Goal: Information Seeking & Learning: Learn about a topic

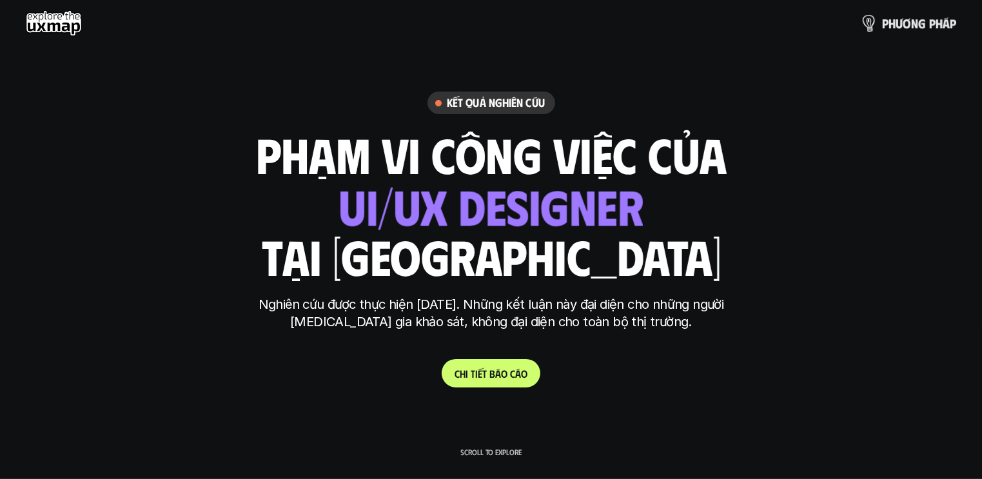
click at [918, 22] on p "p h ư ơ n g p h á p" at bounding box center [919, 23] width 74 height 14
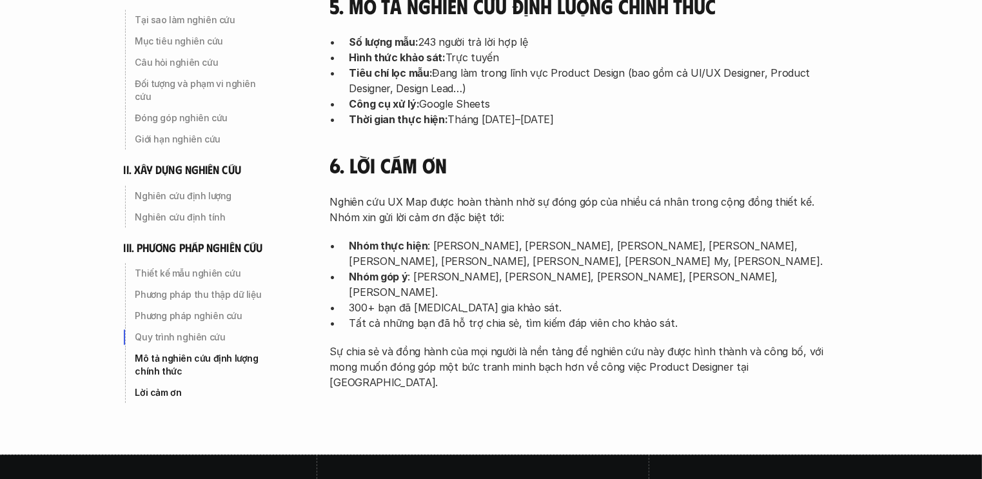
scroll to position [4266, 0]
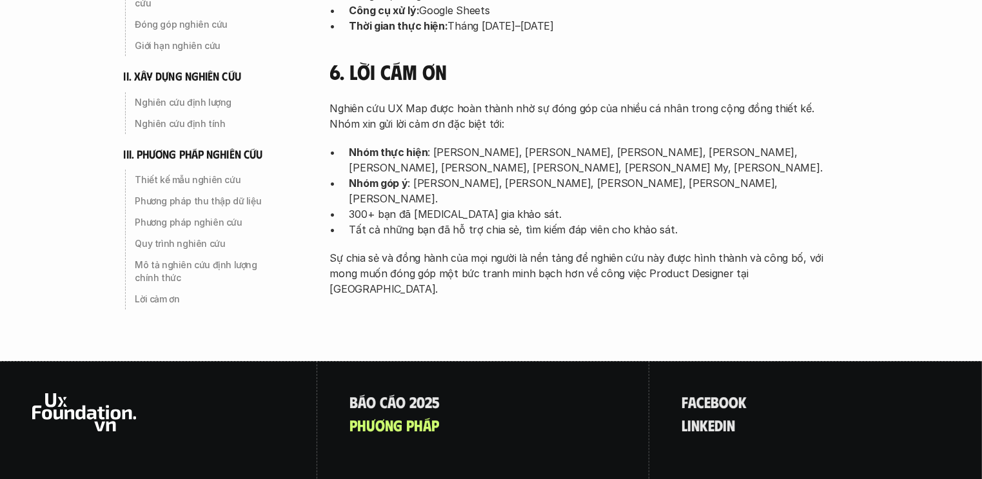
click at [64, 393] on use at bounding box center [84, 412] width 104 height 38
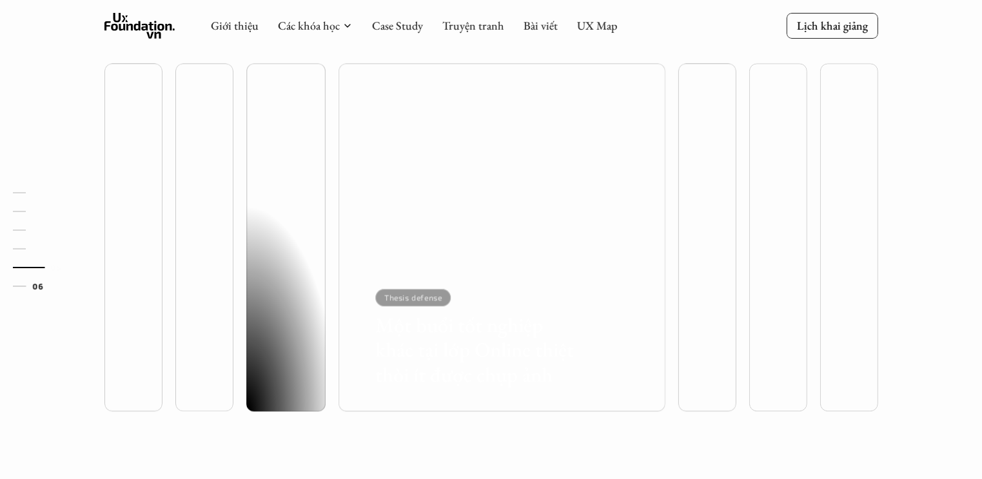
scroll to position [3416, 0]
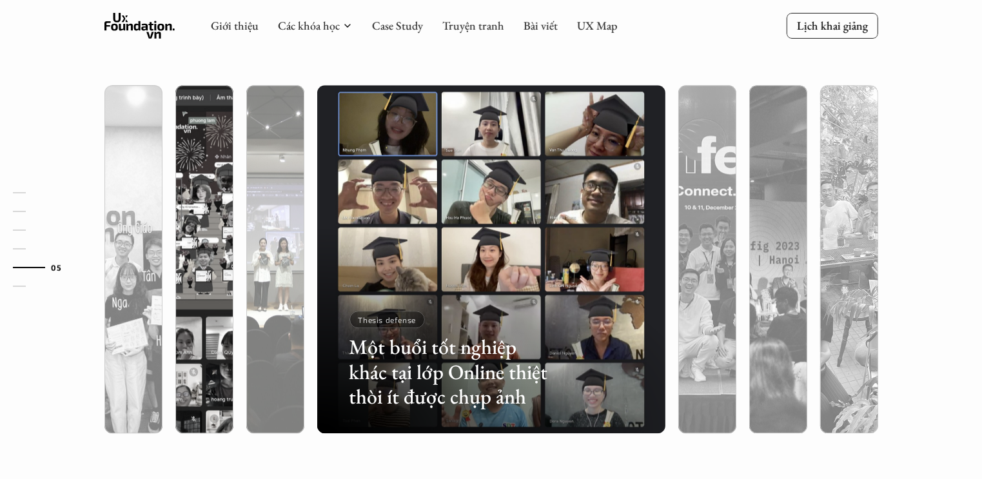
click at [274, 274] on div at bounding box center [275, 328] width 58 height 210
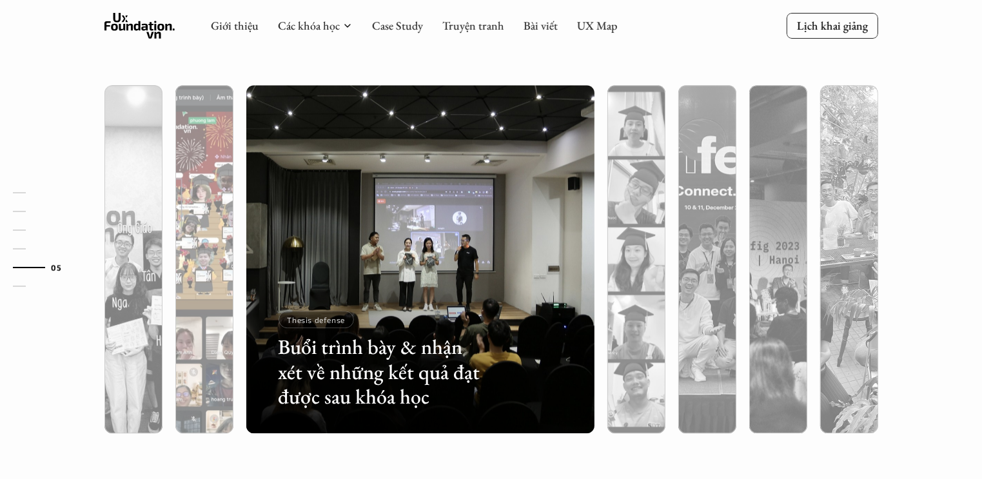
click at [204, 275] on div at bounding box center [204, 328] width 58 height 210
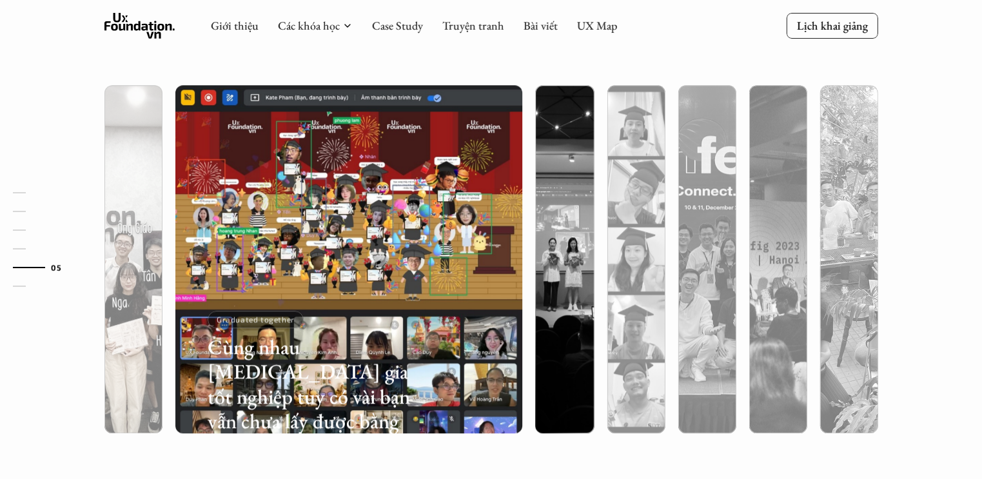
click at [142, 273] on div at bounding box center [133, 328] width 58 height 210
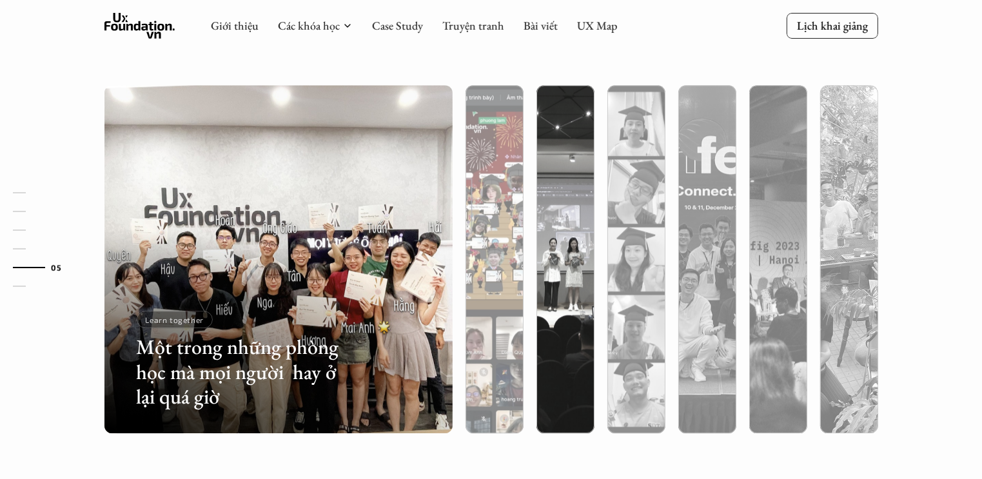
click at [500, 276] on div at bounding box center [494, 328] width 58 height 210
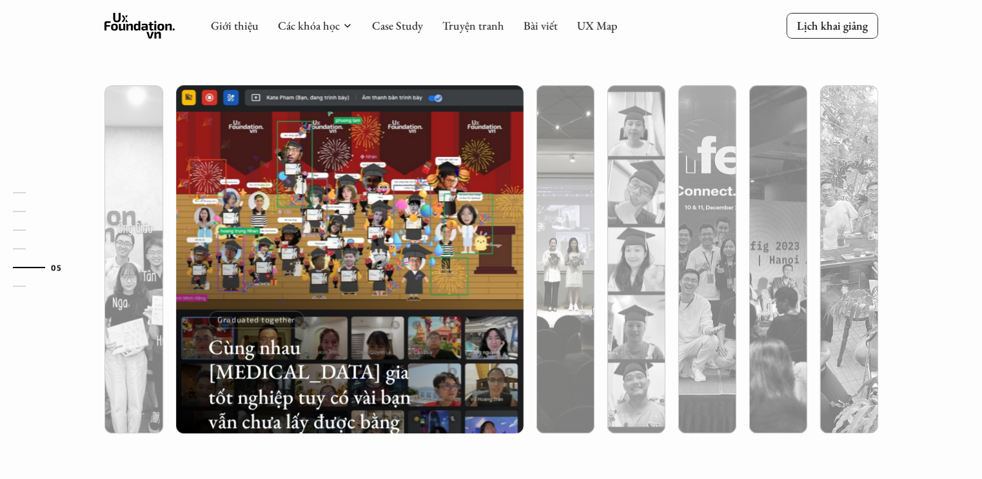
click at [590, 270] on div at bounding box center [565, 328] width 58 height 210
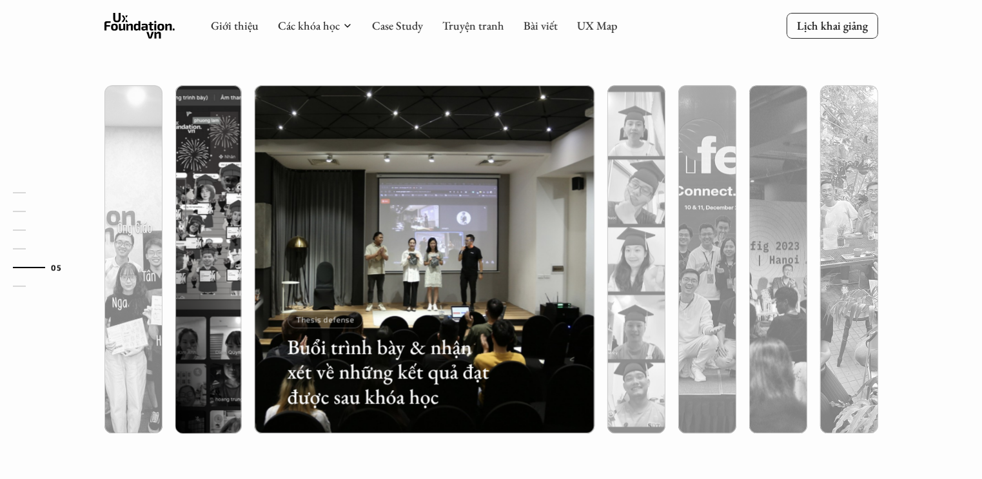
click at [638, 269] on div at bounding box center [636, 328] width 58 height 210
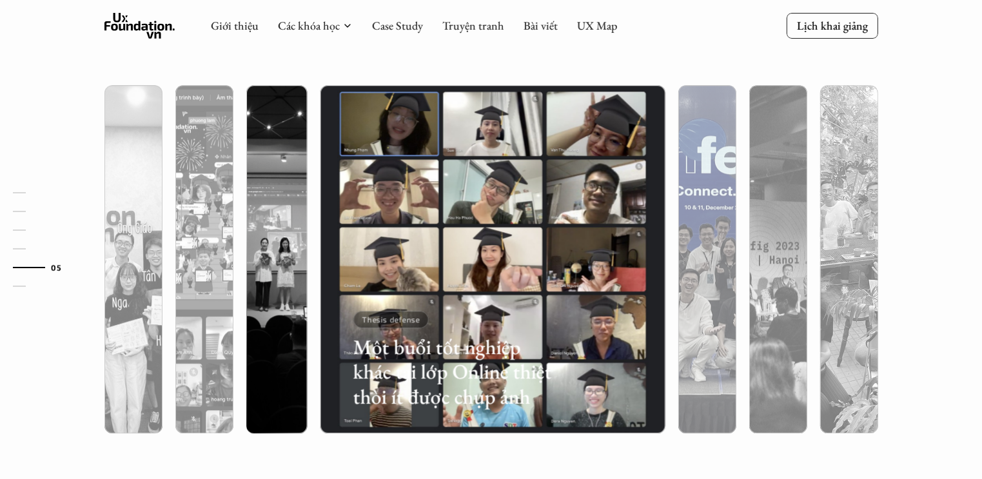
click at [686, 262] on div at bounding box center [707, 328] width 58 height 210
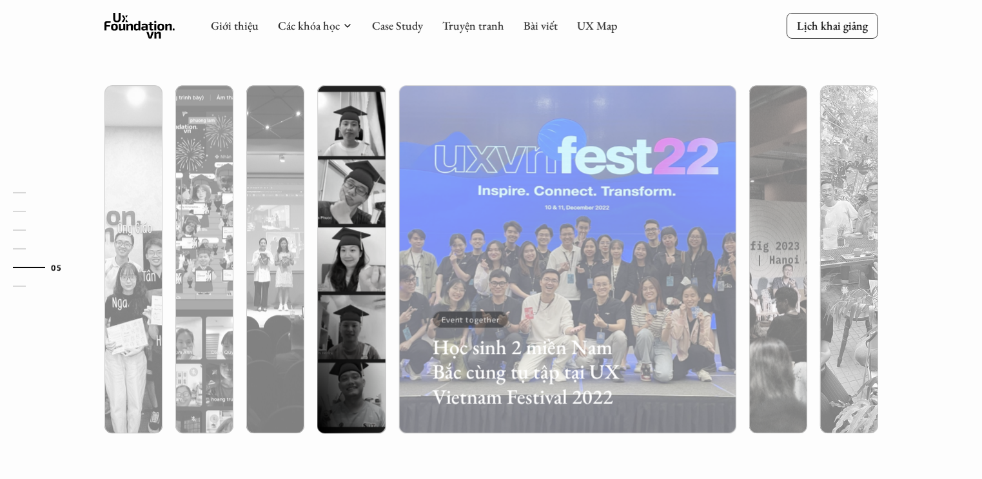
click at [755, 252] on div at bounding box center [778, 328] width 58 height 210
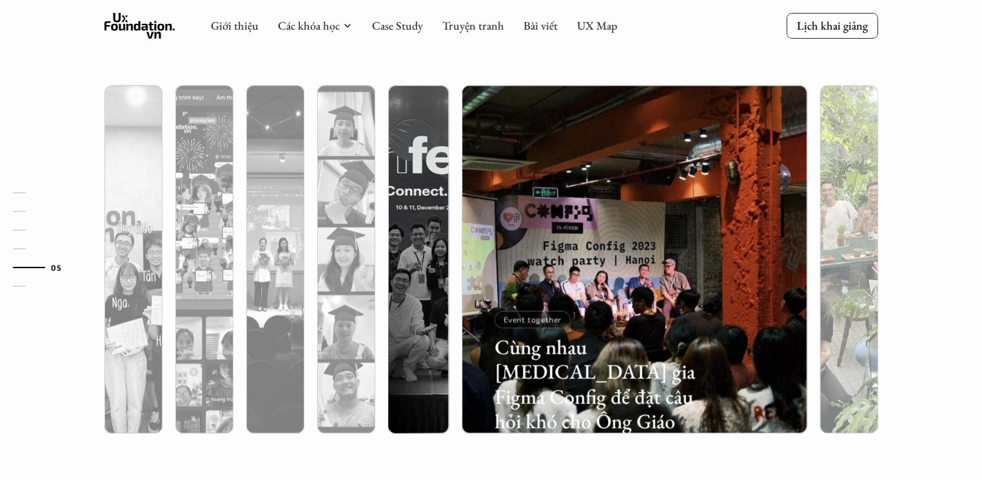
click at [842, 242] on div at bounding box center [849, 328] width 58 height 210
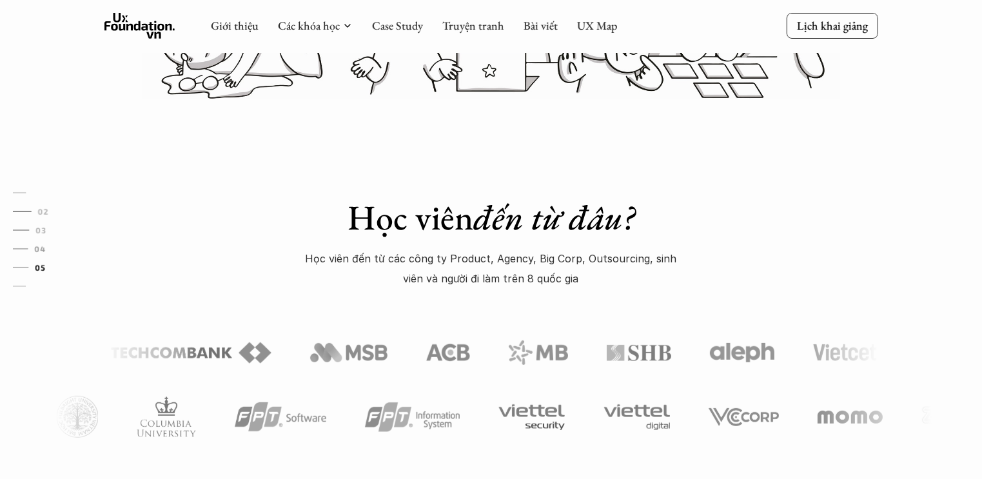
scroll to position [0, 0]
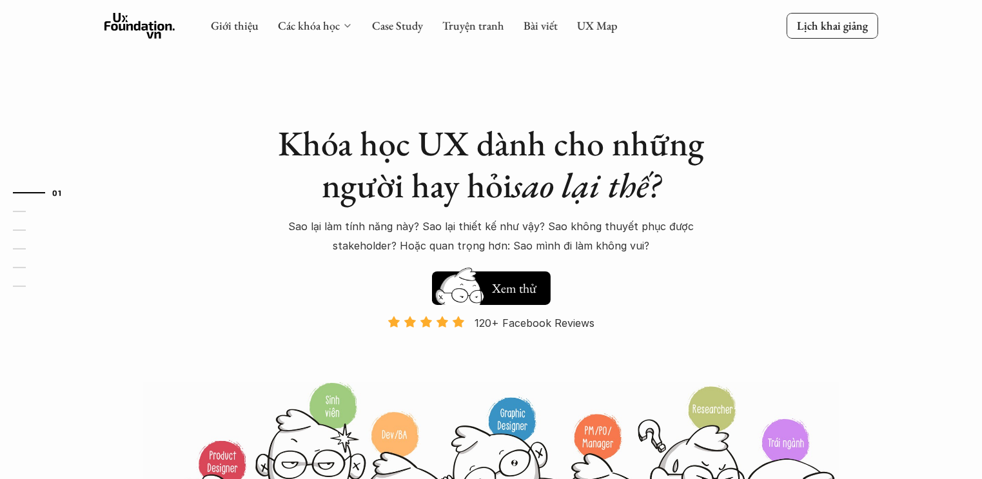
click at [345, 24] on icon at bounding box center [347, 26] width 10 height 10
click at [402, 26] on link "Case Study" at bounding box center [397, 25] width 51 height 15
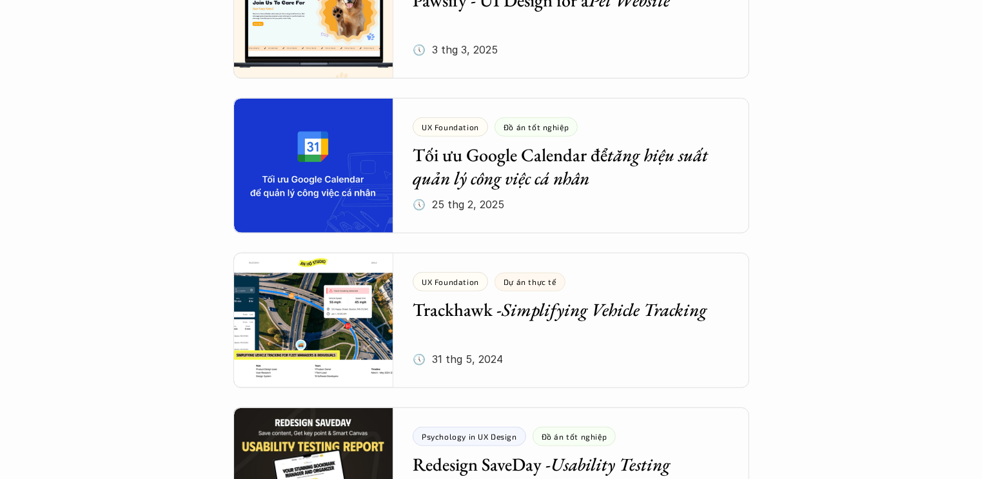
scroll to position [838, 0]
